Goal: Task Accomplishment & Management: Use online tool/utility

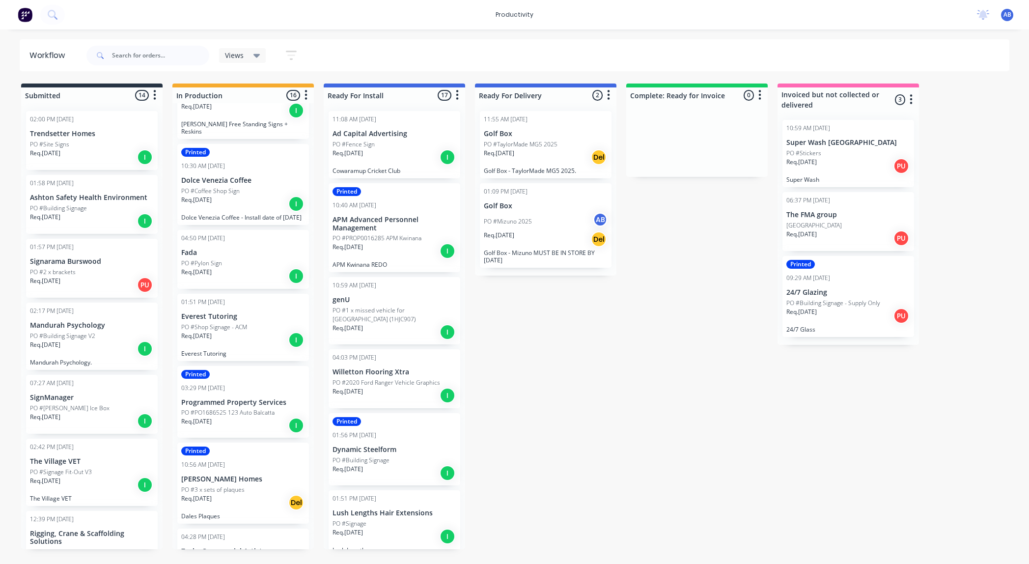
scroll to position [413, 0]
click at [248, 312] on p "Everest Tutoring" at bounding box center [243, 316] width 124 height 8
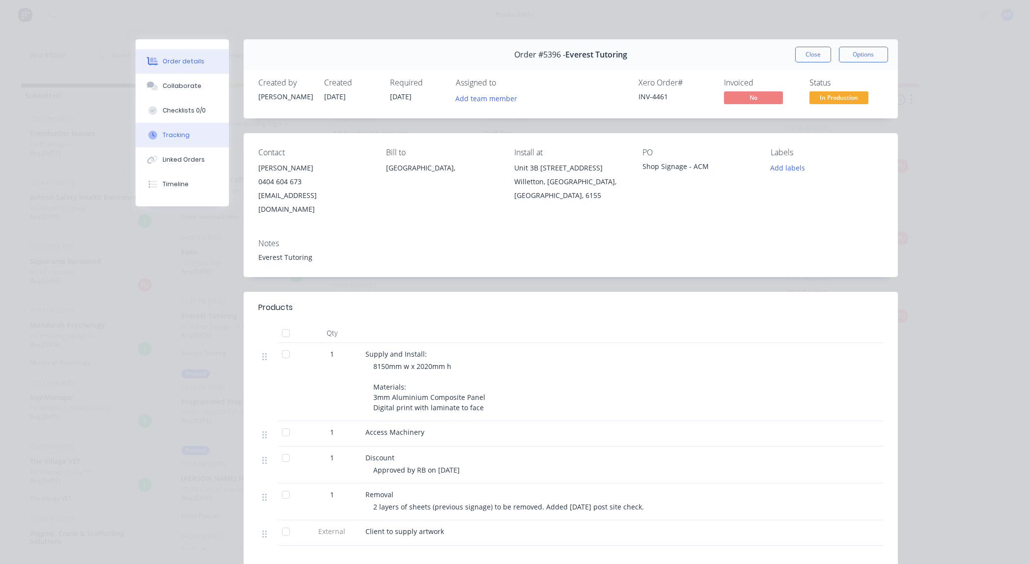
click at [184, 140] on button "Tracking" at bounding box center [182, 135] width 93 height 25
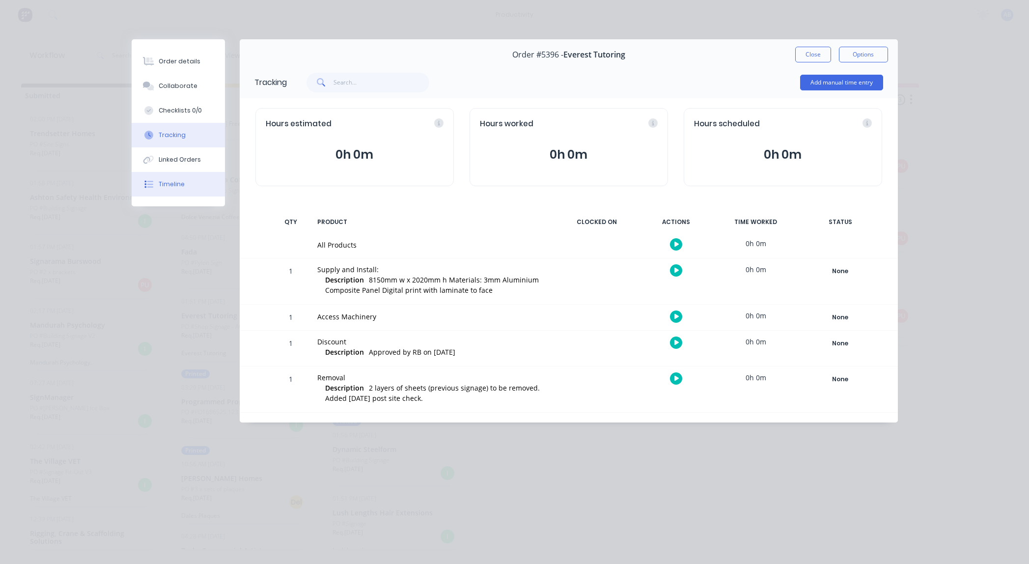
click at [182, 179] on button "Timeline" at bounding box center [178, 184] width 93 height 25
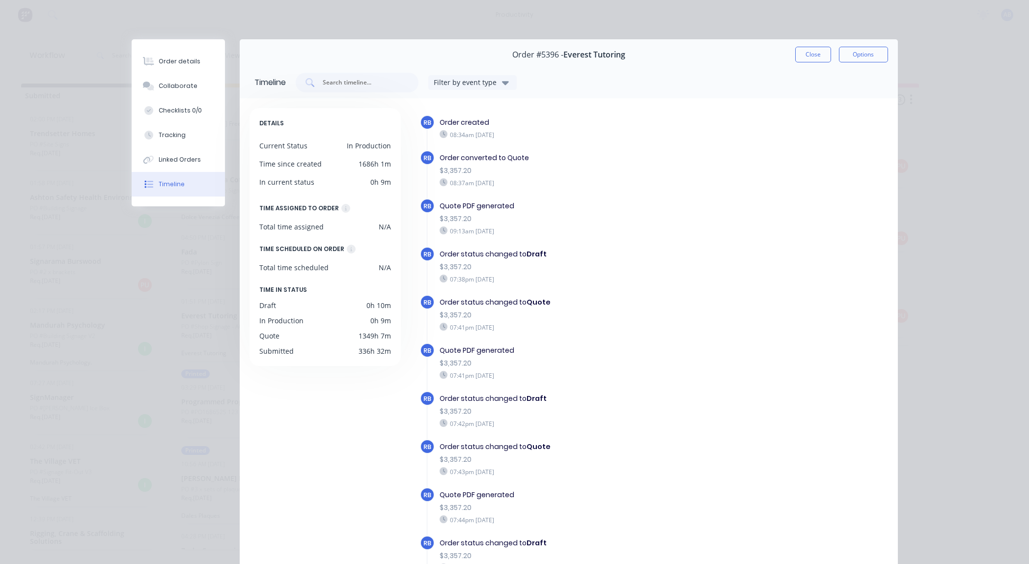
click at [810, 51] on button "Close" at bounding box center [813, 55] width 36 height 16
